Goal: Transaction & Acquisition: Obtain resource

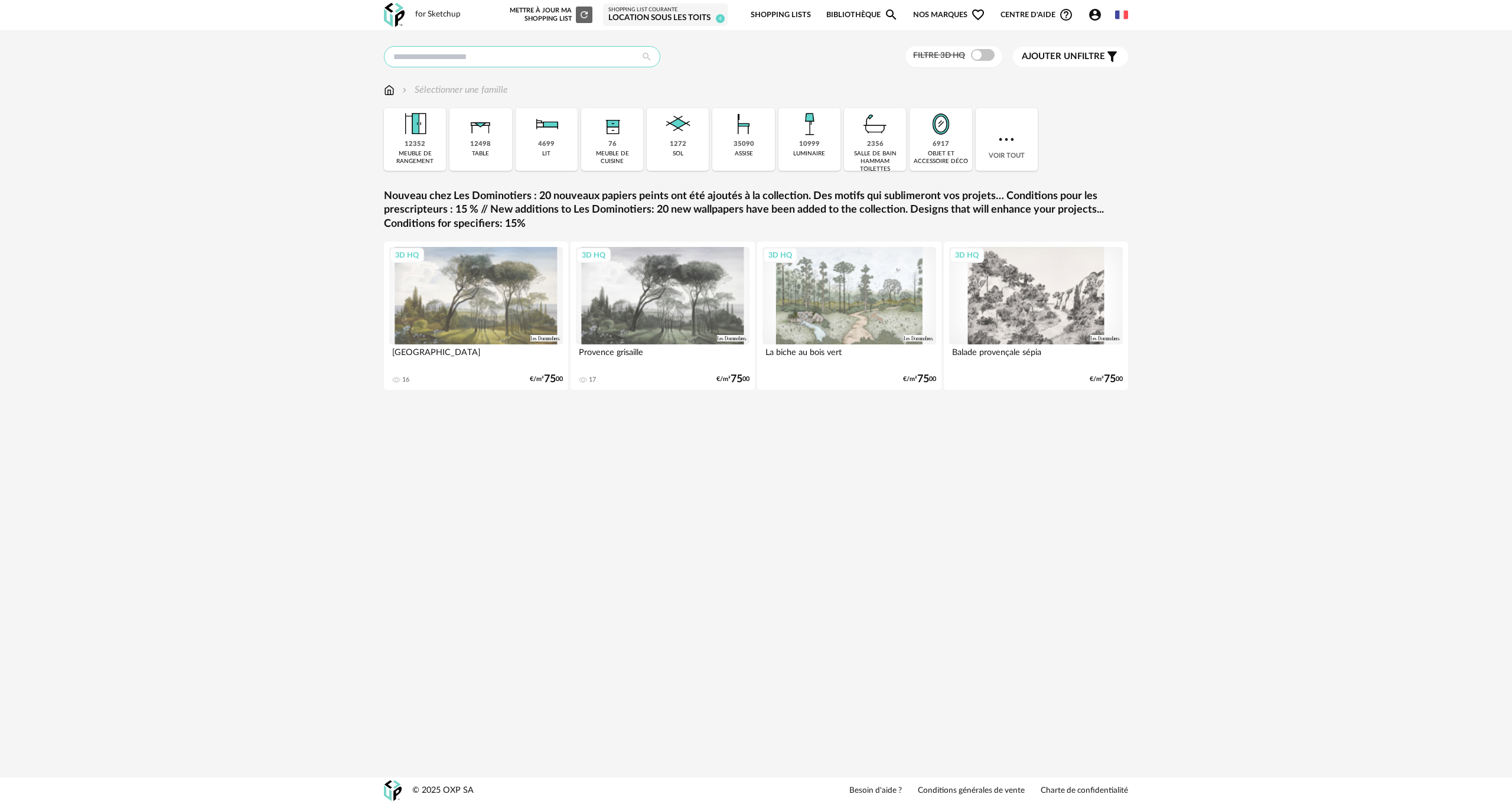
click at [457, 62] on input "text" at bounding box center [522, 57] width 276 height 22
type input "*****"
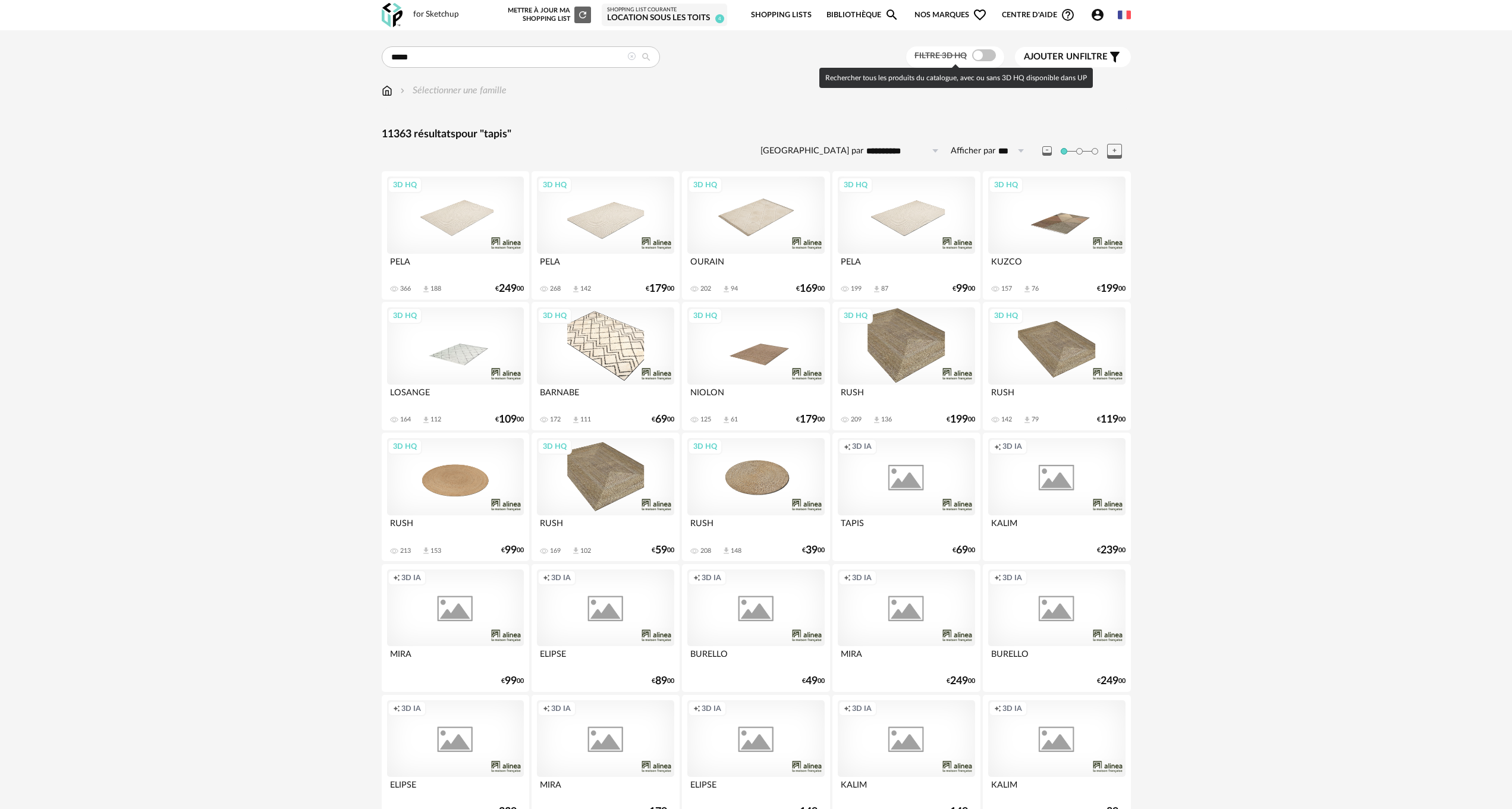
click at [985, 59] on span at bounding box center [984, 55] width 24 height 12
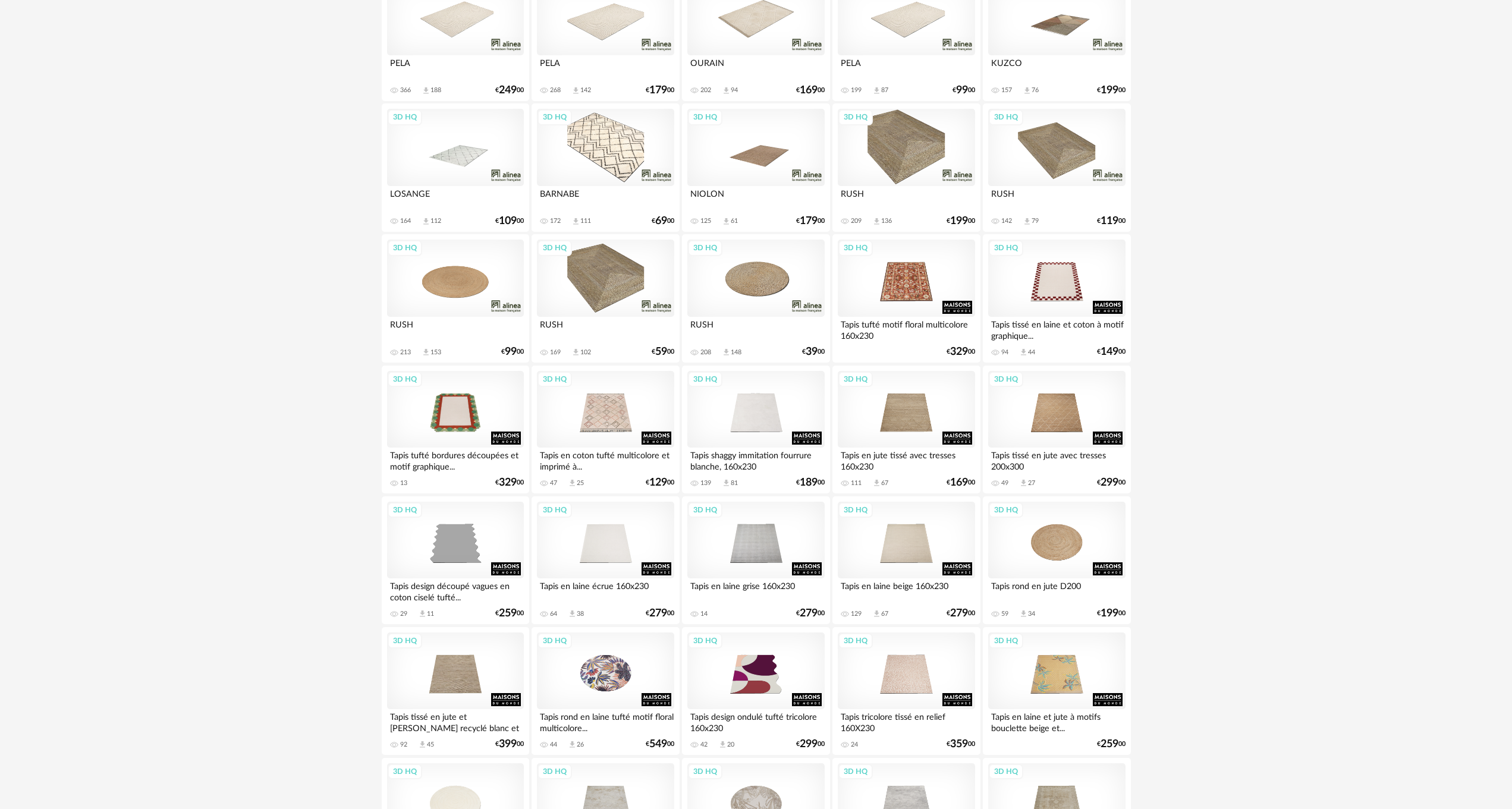
scroll to position [178, 0]
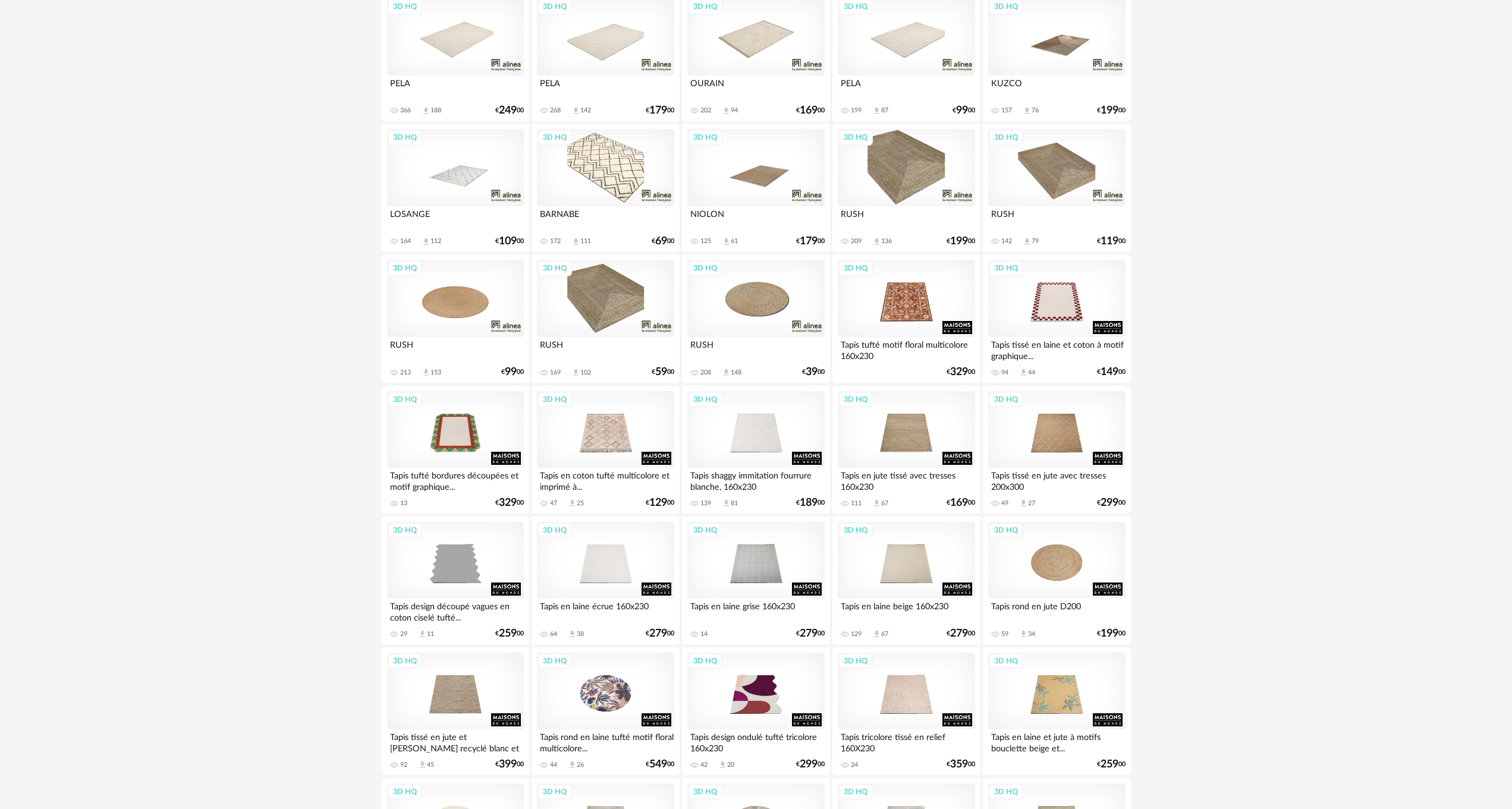
click at [471, 313] on div "3D HQ" at bounding box center [455, 298] width 137 height 77
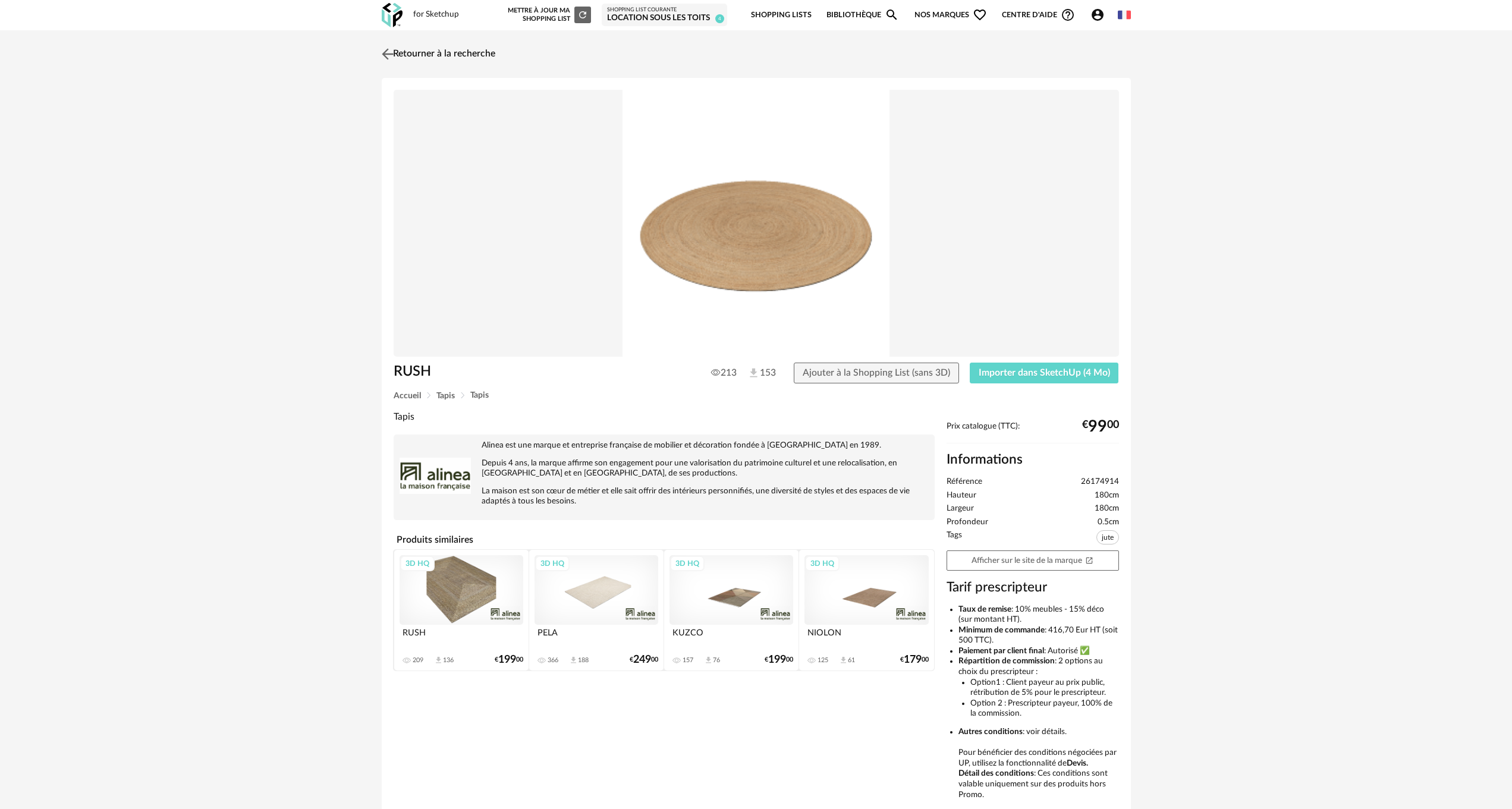
click at [404, 52] on link "Retourner à la recherche" at bounding box center [437, 54] width 116 height 26
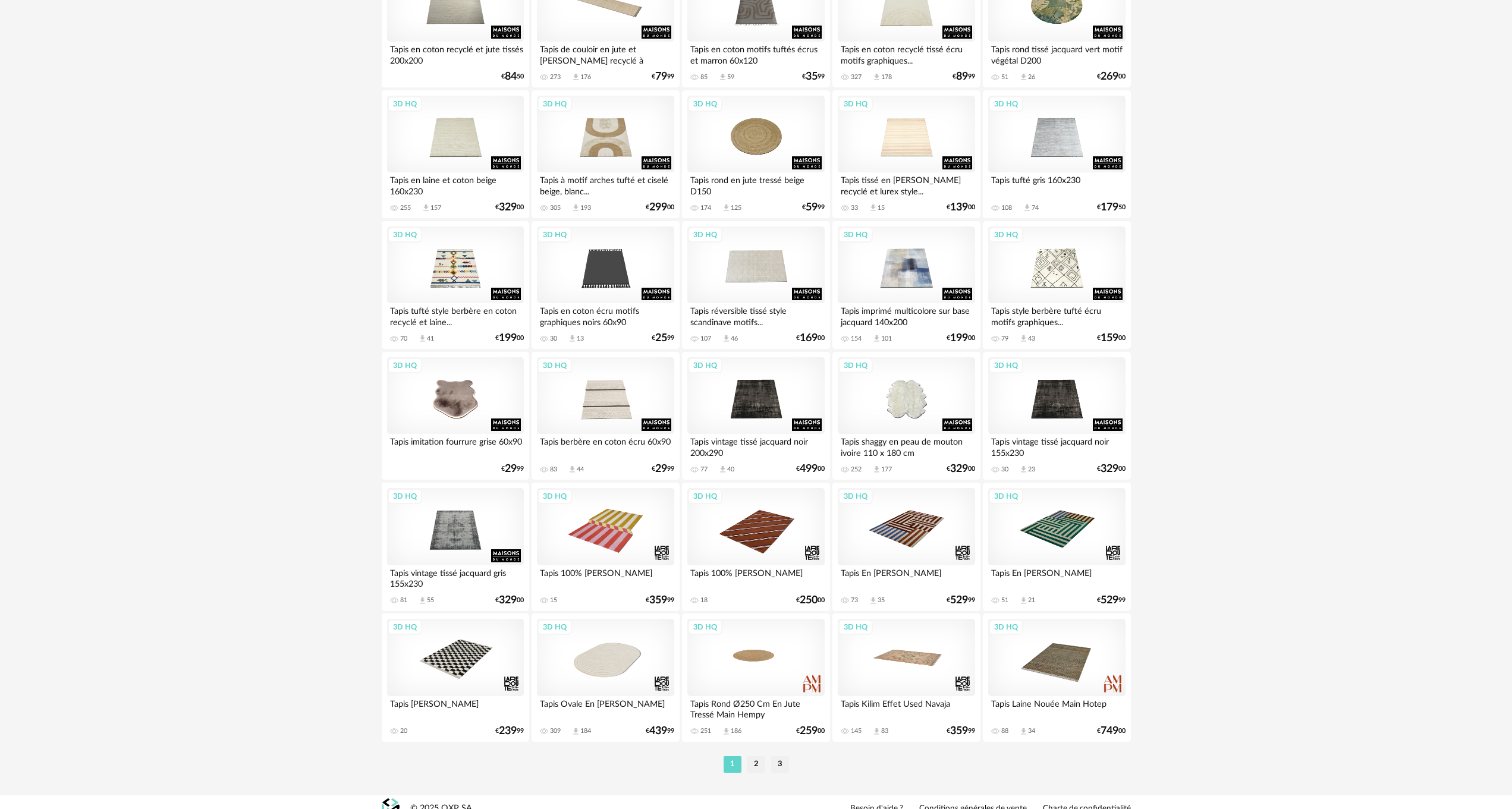
scroll to position [2056, 0]
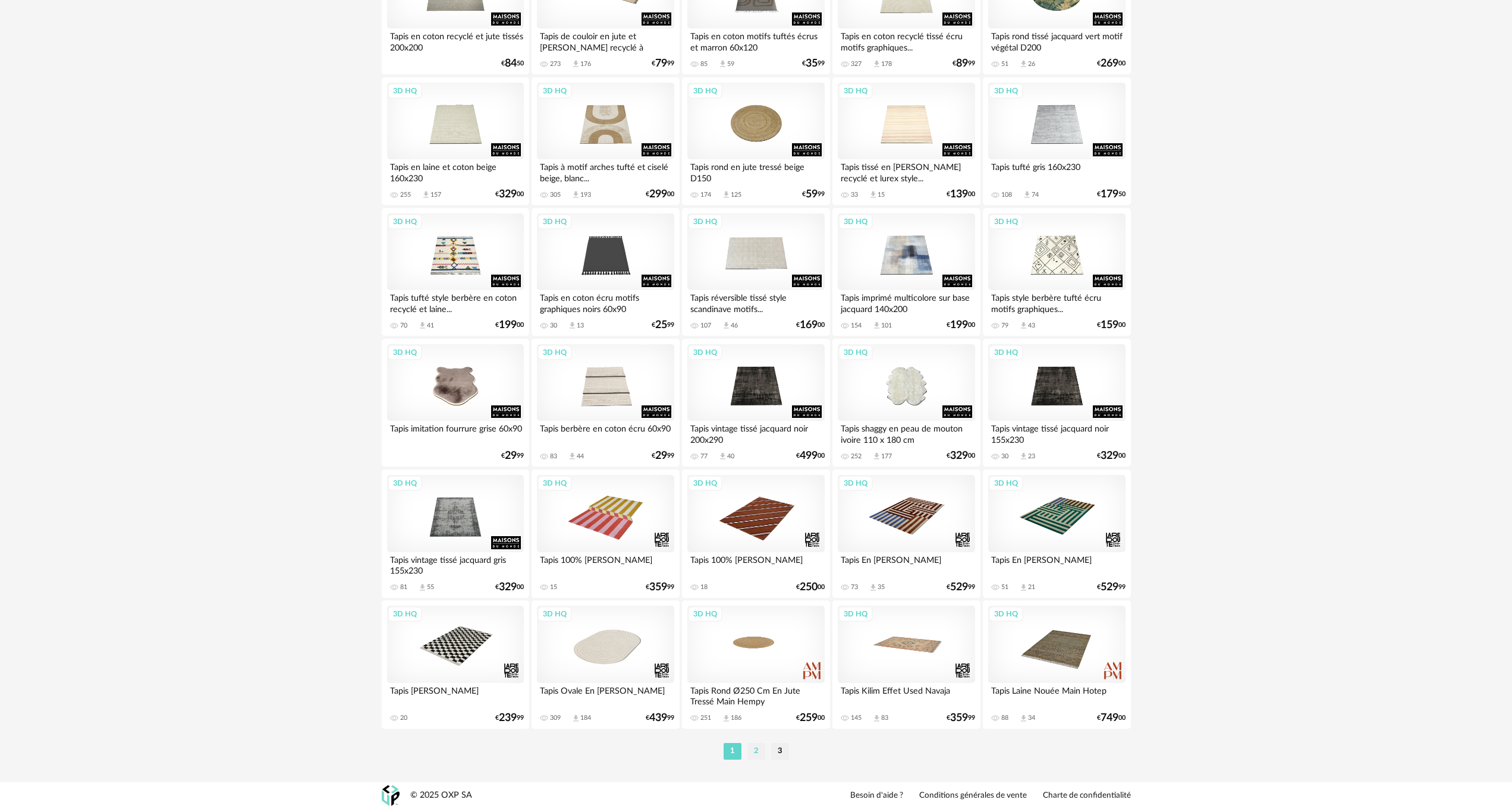
click at [754, 753] on li "2" at bounding box center [756, 751] width 18 height 17
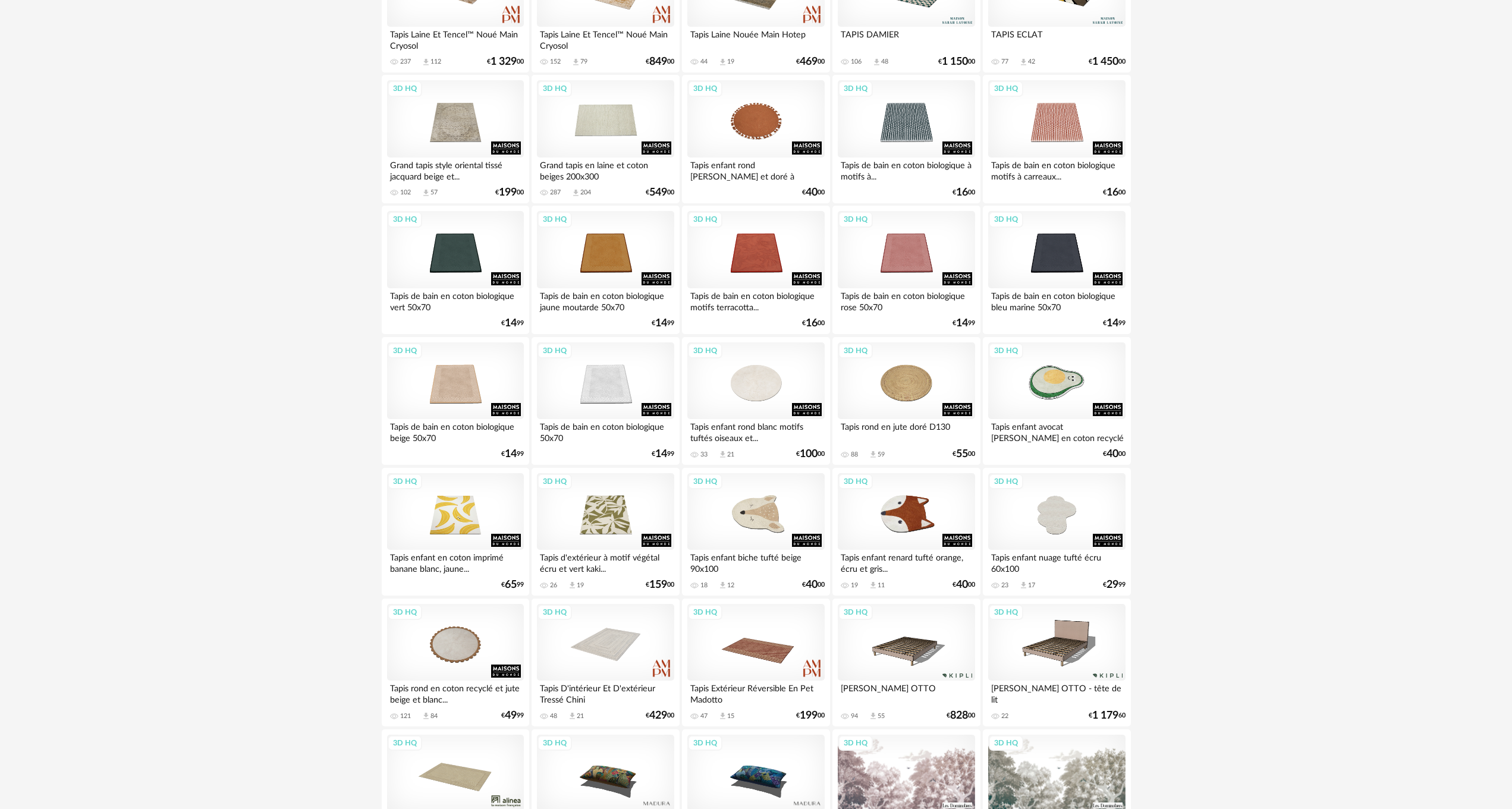
scroll to position [214, 0]
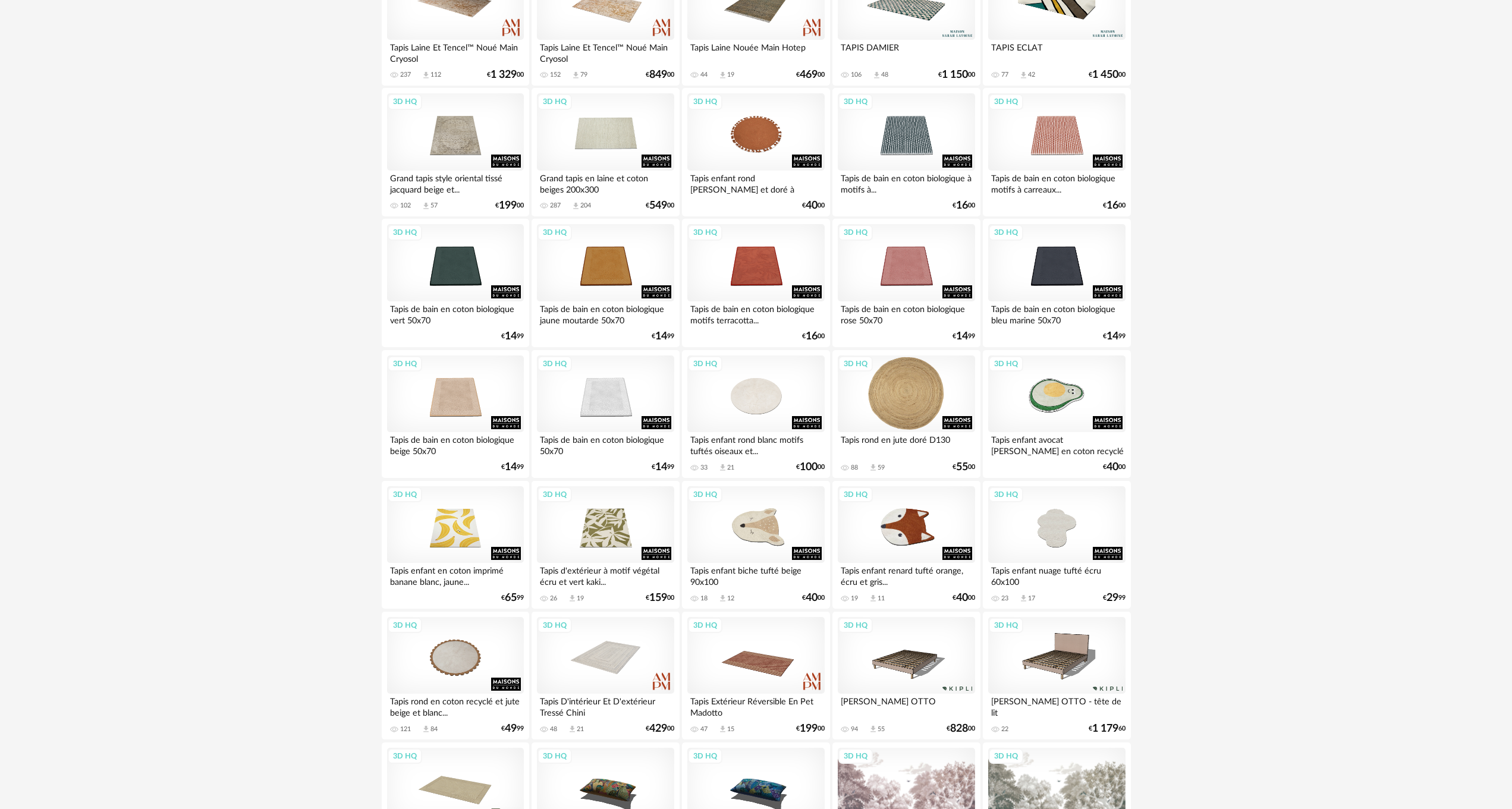
click at [898, 400] on div "3D HQ" at bounding box center [906, 394] width 137 height 77
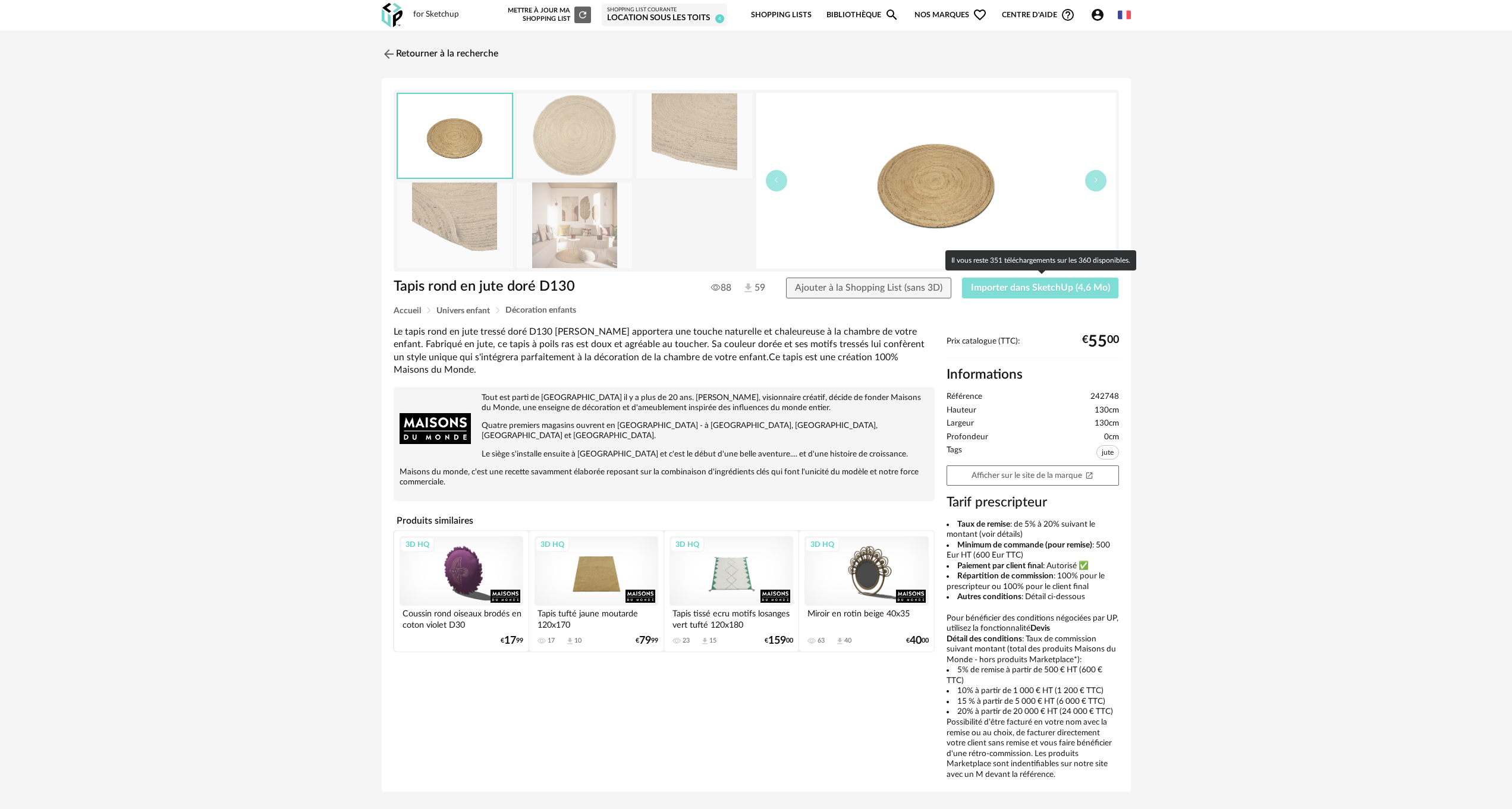
click at [1034, 287] on span "Importer dans SketchUp (4,6 Mo)" at bounding box center [1040, 287] width 139 height 9
